Goal: Information Seeking & Learning: Understand process/instructions

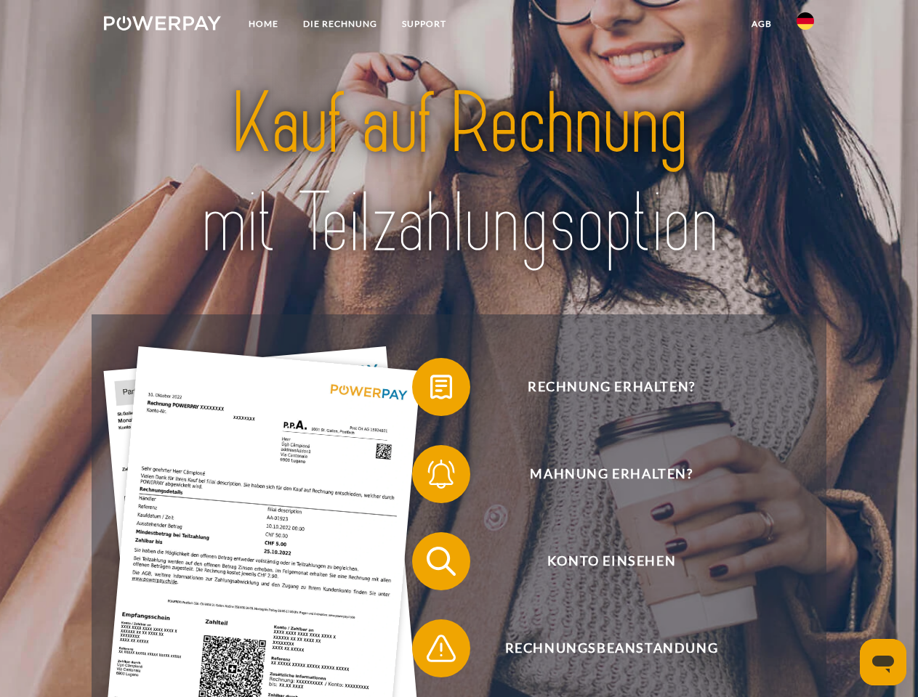
click at [162, 25] on img at bounding box center [162, 23] width 117 height 15
click at [805, 25] on img at bounding box center [804, 20] width 17 height 17
click at [761, 24] on link "agb" at bounding box center [761, 24] width 45 height 26
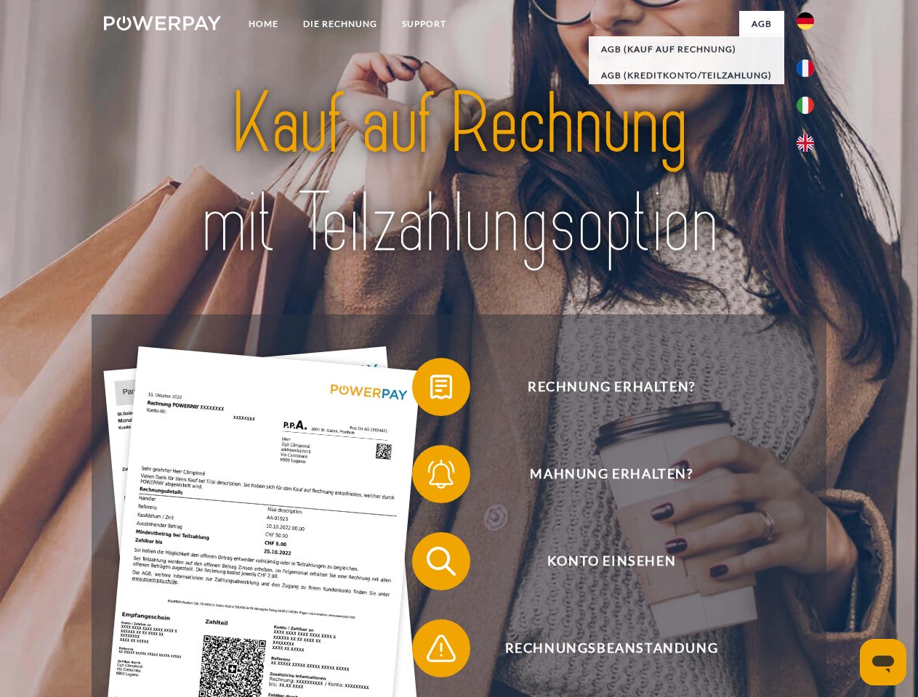
click at [430, 390] on span at bounding box center [419, 387] width 73 height 73
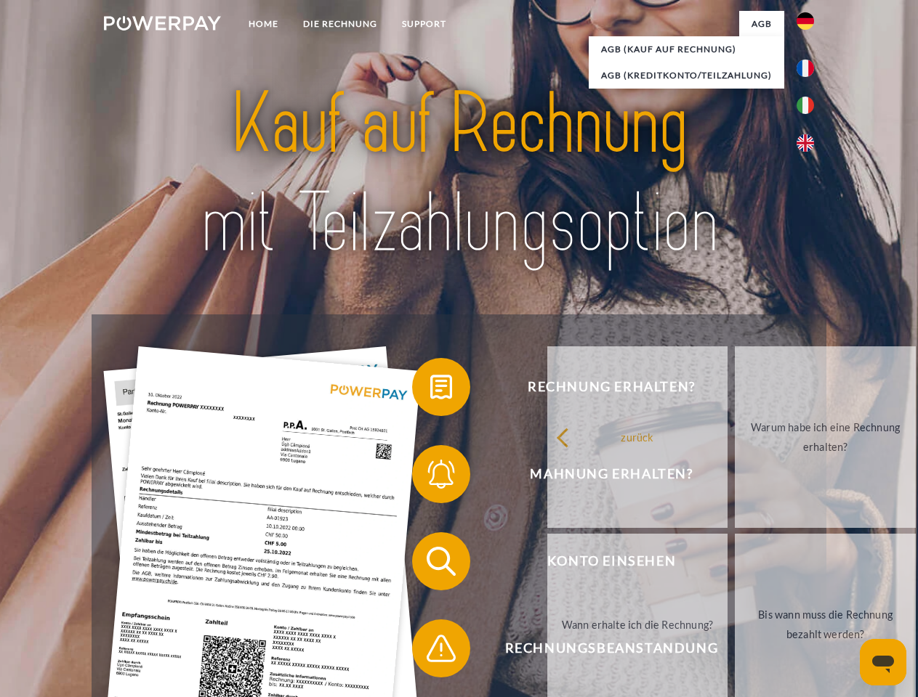
click at [547, 477] on link "zurück" at bounding box center [637, 438] width 181 height 182
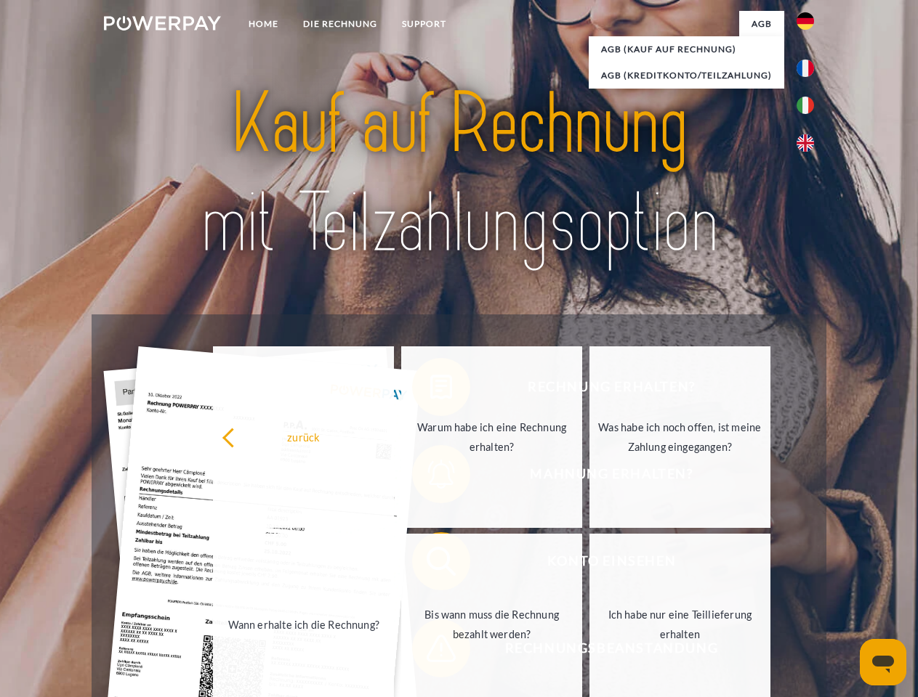
click at [394, 564] on link "Wann erhalte ich die Rechnung?" at bounding box center [303, 625] width 181 height 182
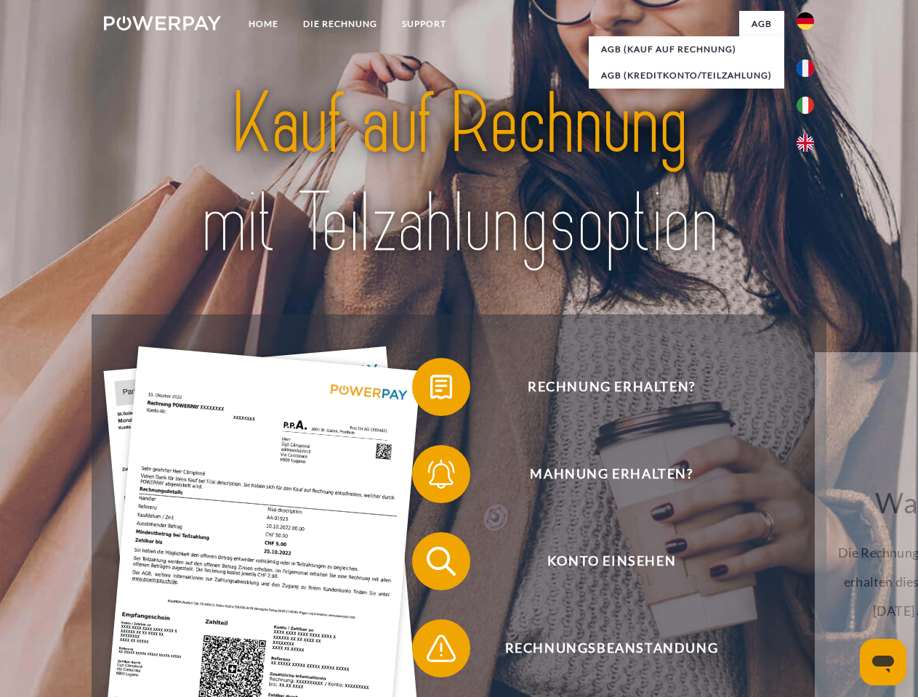
click at [430, 652] on span at bounding box center [419, 648] width 73 height 73
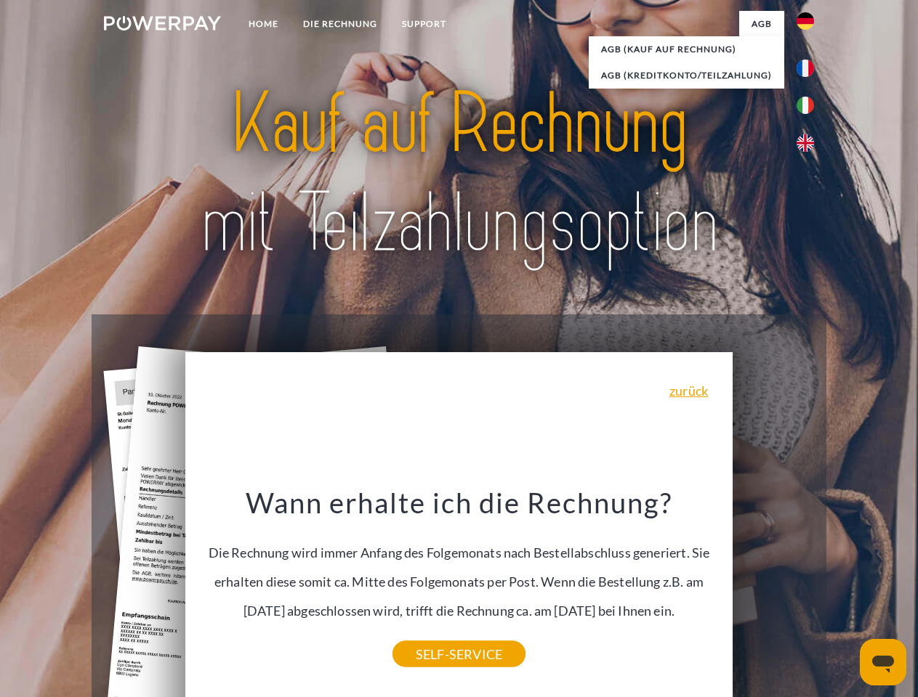
click at [883, 663] on icon "Messaging-Fenster öffnen" at bounding box center [883, 664] width 22 height 17
